Goal: Task Accomplishment & Management: Manage account settings

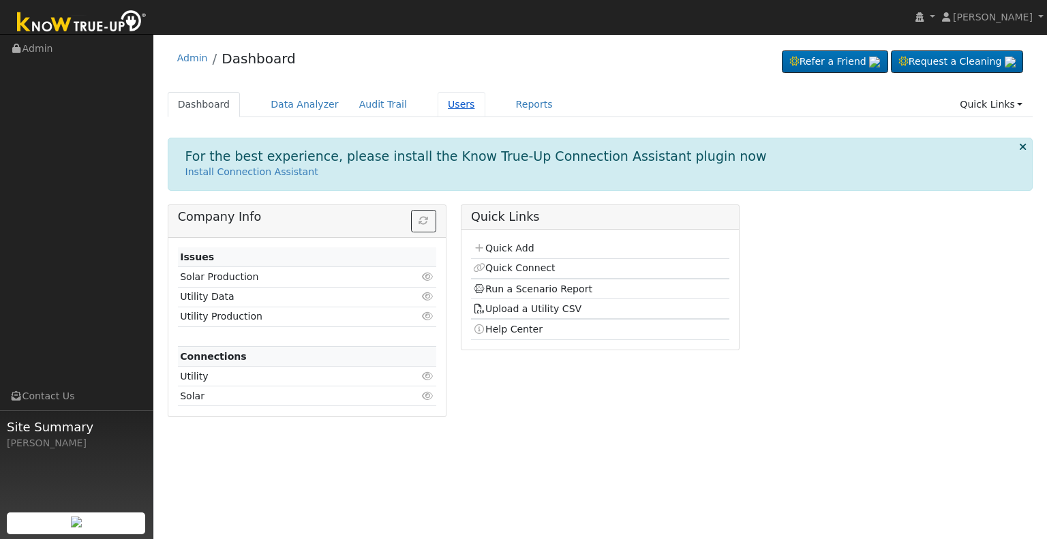
click at [441, 102] on link "Users" at bounding box center [462, 104] width 48 height 25
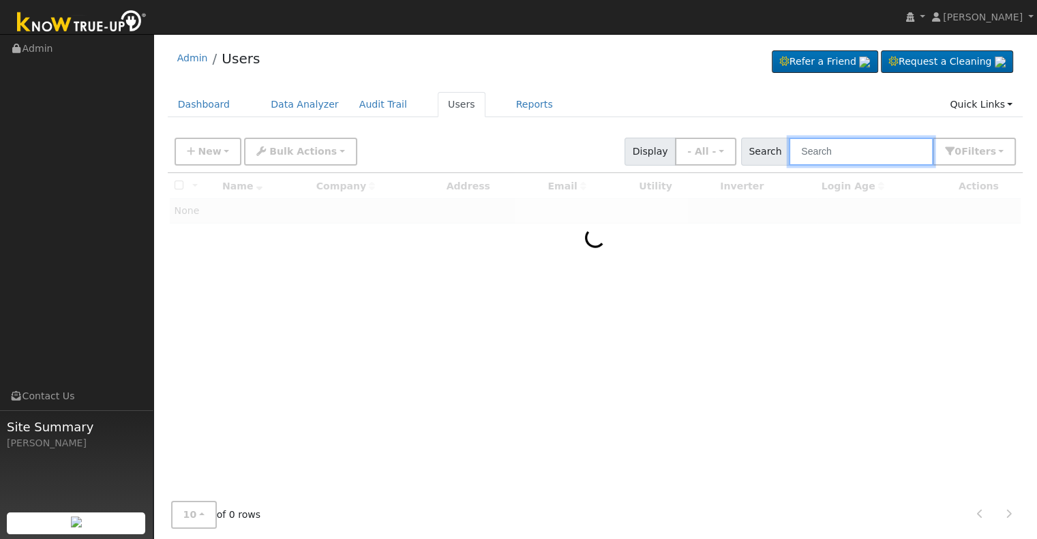
click at [828, 155] on input "text" at bounding box center [861, 152] width 145 height 28
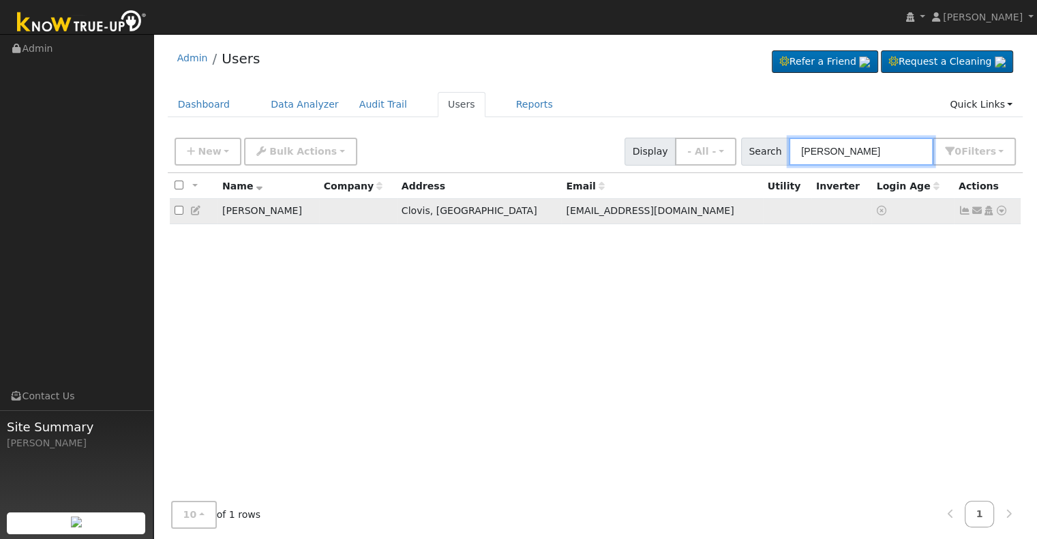
type input "craig steitz"
click at [987, 211] on icon at bounding box center [988, 211] width 12 height 10
